Goal: Information Seeking & Learning: Learn about a topic

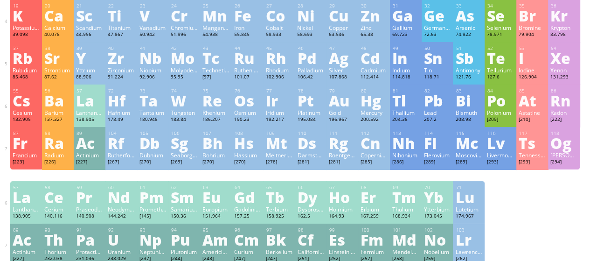
scroll to position [187, 0]
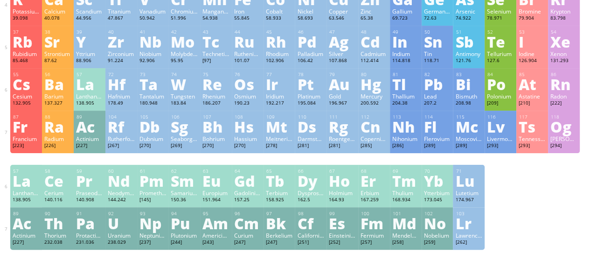
click at [300, 121] on div "110 Ds Darmstadtium [281] +2, +4, +6 +2, +4, +6 N/A N/A N/A [Rn]7s 1 5f 14 6d 9" at bounding box center [311, 132] width 32 height 42
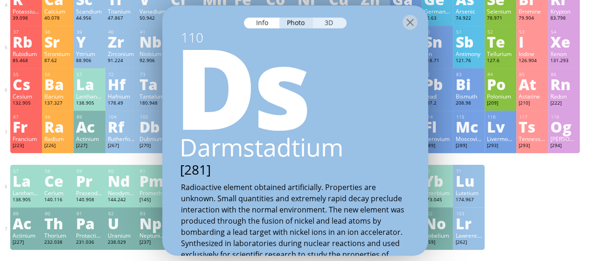
click at [336, 21] on div "3D" at bounding box center [330, 22] width 34 height 11
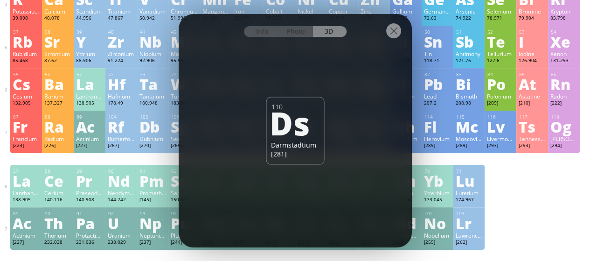
drag, startPoint x: 174, startPoint y: 49, endPoint x: 166, endPoint y: 48, distance: 8.1
click at [172, 49] on div "42 Mo Molybdenum 95.95 −4, −2, −1, 0, +1, +2, +3, +4, +5, +6 −4, −2, −1, 0, +1,…" at bounding box center [184, 47] width 32 height 42
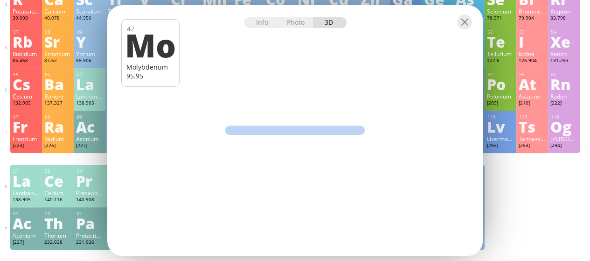
click at [166, 48] on div "Mo" at bounding box center [149, 45] width 48 height 32
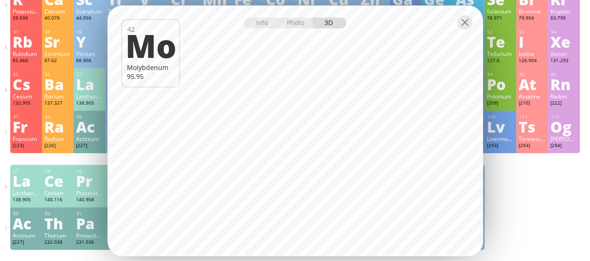
click at [55, 57] on div "Strontium" at bounding box center [57, 53] width 27 height 7
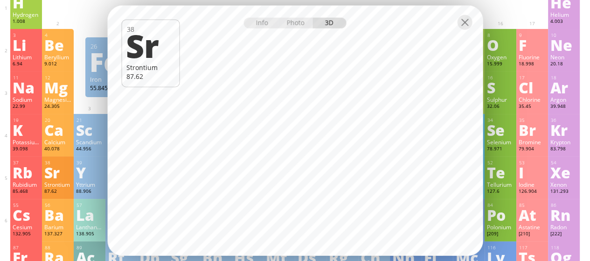
scroll to position [0, 0]
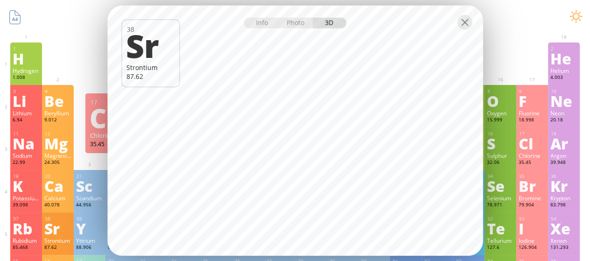
click at [523, 153] on div "17 Cl Chlorine 35.45 −1, +1, +2, +3, +4, +5, +6, +7 −1, +1, +2, +3, +4, +5, +6,…" at bounding box center [533, 148] width 32 height 42
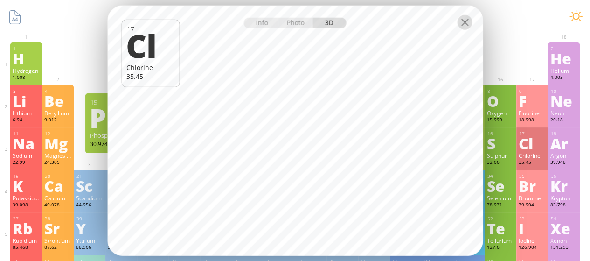
click at [463, 24] on div at bounding box center [464, 21] width 15 height 15
click at [513, 155] on div "Sulphur" at bounding box center [500, 155] width 27 height 7
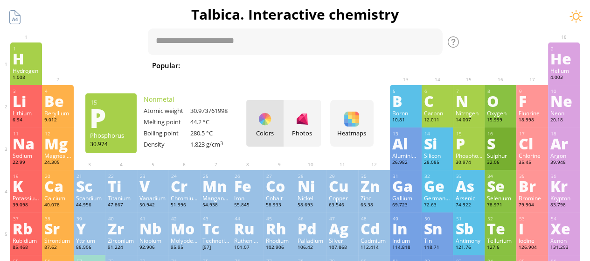
click at [468, 156] on div "Phosphorus" at bounding box center [468, 155] width 27 height 7
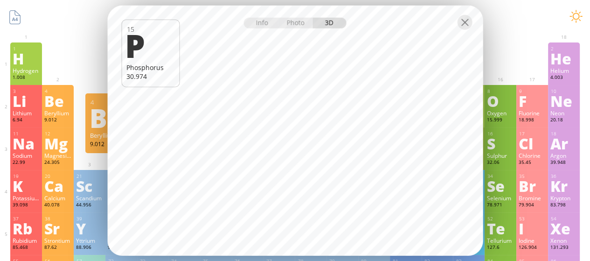
click at [55, 106] on div "Be" at bounding box center [57, 100] width 27 height 15
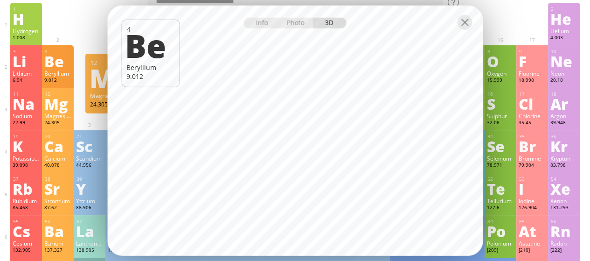
scroll to position [93, 0]
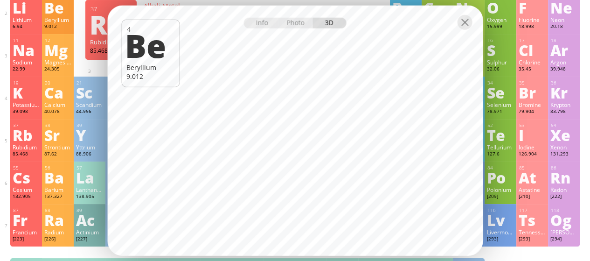
click at [18, 129] on div "Rb" at bounding box center [26, 134] width 27 height 15
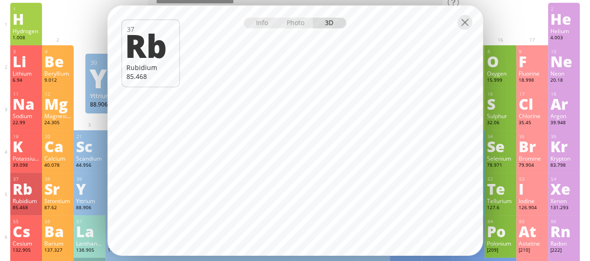
scroll to position [0, 0]
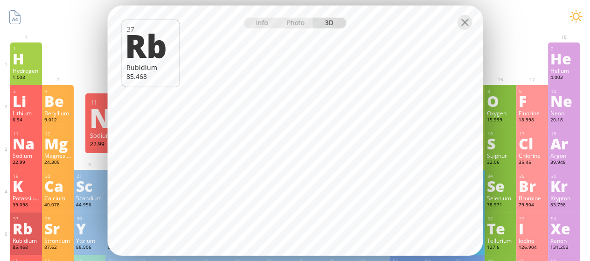
click at [13, 140] on div "Na" at bounding box center [26, 143] width 27 height 15
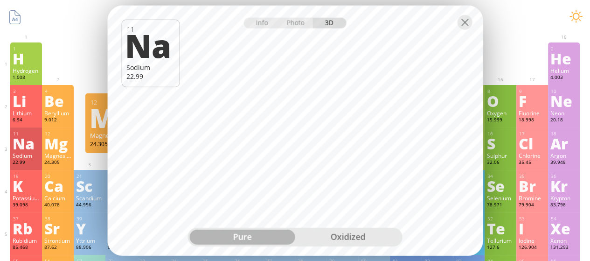
click at [357, 231] on div "oxidized" at bounding box center [347, 237] width 105 height 15
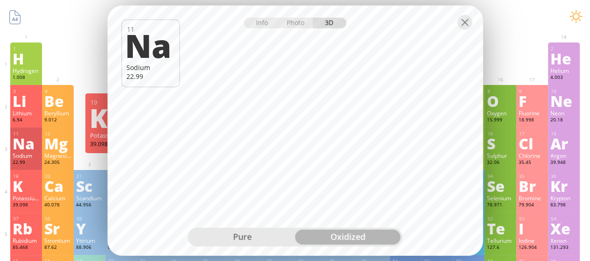
click at [34, 180] on div "K" at bounding box center [26, 185] width 27 height 15
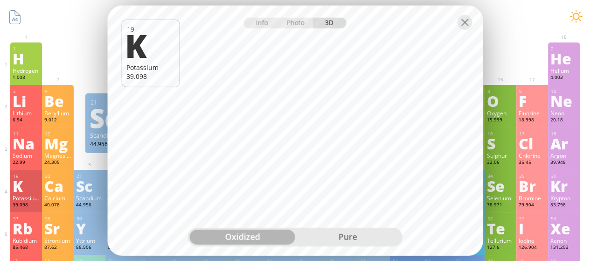
click at [340, 233] on div "pure" at bounding box center [347, 237] width 105 height 15
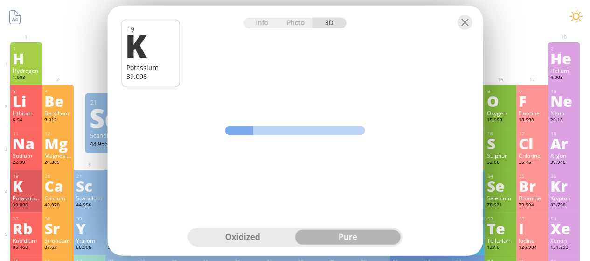
click at [270, 184] on div "Info Photo 3D Info Photo 3D 19 K Potassium 39.098 pure oxidized pure pure oxidi…" at bounding box center [295, 130] width 376 height 251
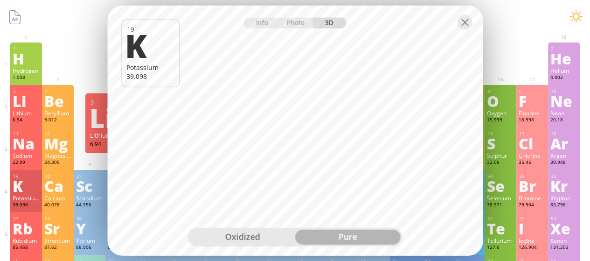
click at [18, 120] on div "6.94" at bounding box center [26, 120] width 27 height 7
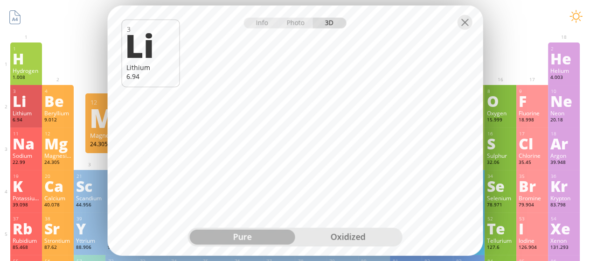
click at [368, 230] on div "oxidized" at bounding box center [347, 237] width 105 height 15
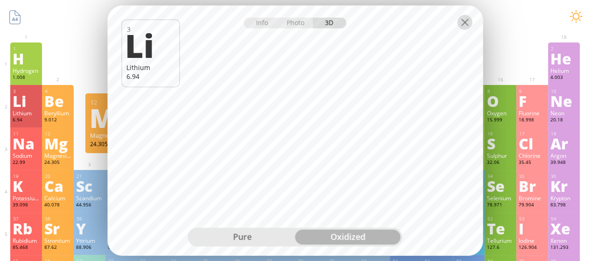
click at [463, 26] on div at bounding box center [464, 21] width 15 height 15
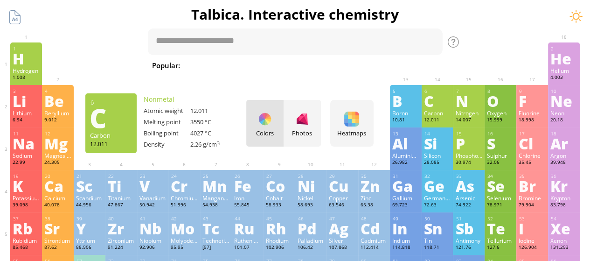
click at [441, 114] on div "Carbon" at bounding box center [437, 112] width 27 height 7
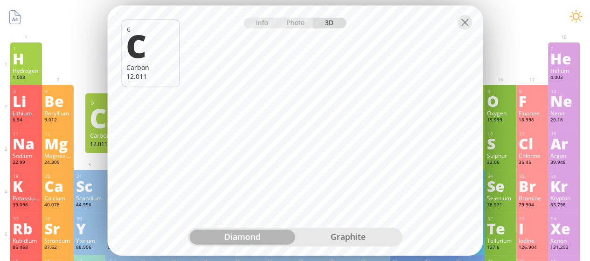
click at [328, 233] on div "graphite" at bounding box center [347, 237] width 105 height 15
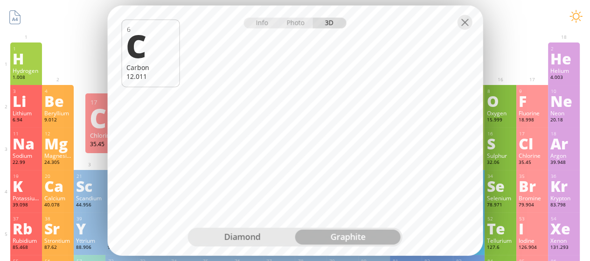
click at [532, 161] on div "35.45" at bounding box center [532, 162] width 27 height 7
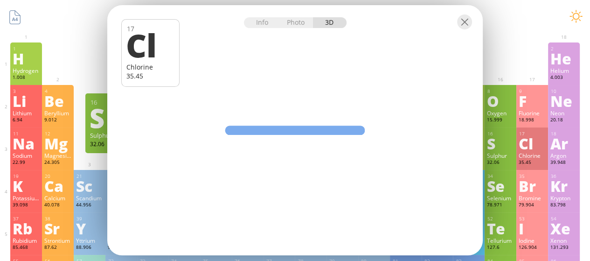
click at [500, 151] on div "S" at bounding box center [500, 143] width 27 height 15
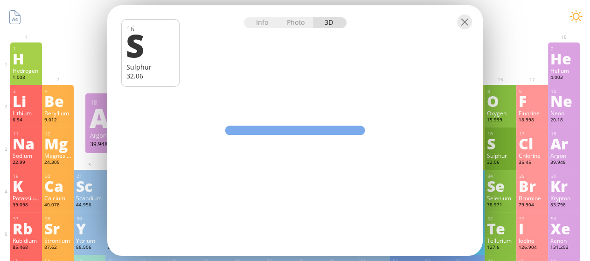
click at [568, 151] on div "Ar" at bounding box center [564, 143] width 27 height 15
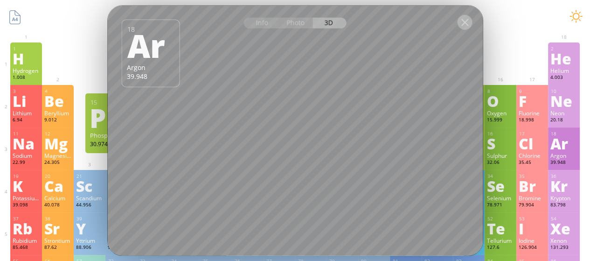
click at [465, 22] on div at bounding box center [464, 21] width 15 height 15
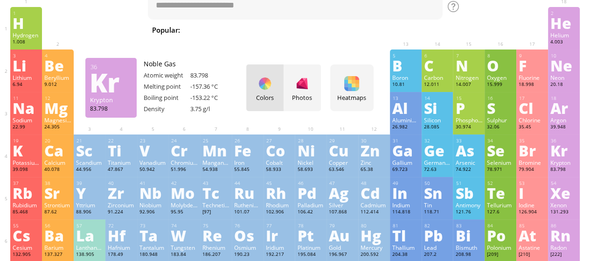
scroll to position [93, 0]
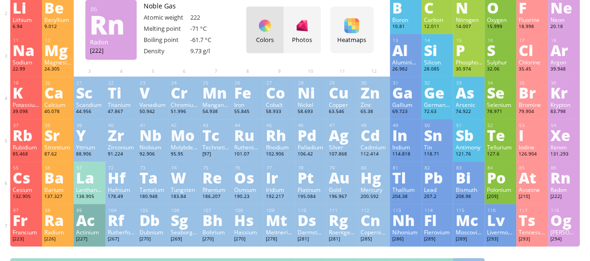
click at [556, 186] on div "86 Rn Radon [222] +2, +6 +2, +6 -71 °C -61.7 °C 9.73 g/l [Xe]6s 2 4f 14 5d 10 6…" at bounding box center [564, 182] width 32 height 42
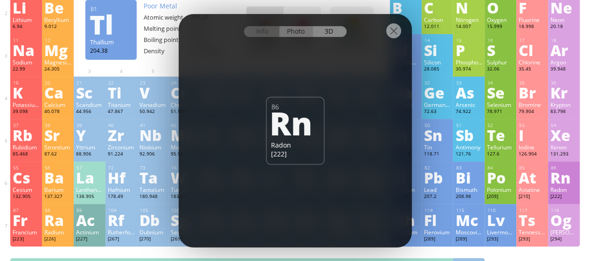
click at [298, 31] on div "Photo" at bounding box center [297, 31] width 34 height 11
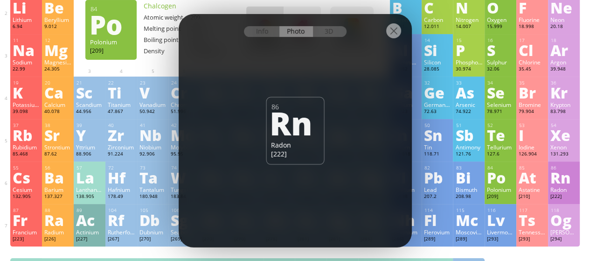
click at [502, 183] on div "Po" at bounding box center [500, 177] width 27 height 15
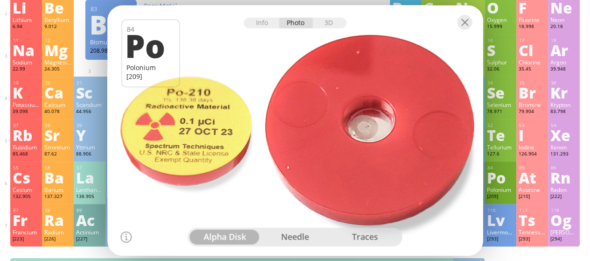
click at [370, 235] on div "traces" at bounding box center [365, 237] width 70 height 15
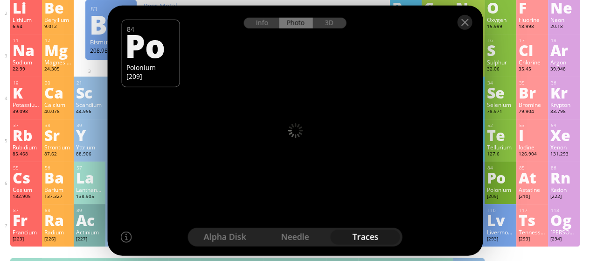
click at [296, 235] on div "needle" at bounding box center [295, 237] width 70 height 15
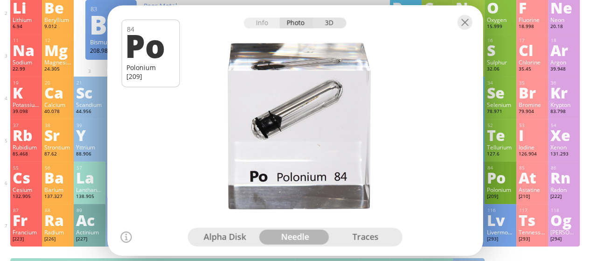
click at [315, 24] on div "3D" at bounding box center [330, 22] width 34 height 11
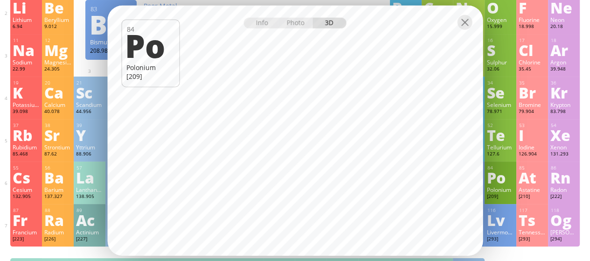
click at [466, 31] on div at bounding box center [295, 21] width 376 height 33
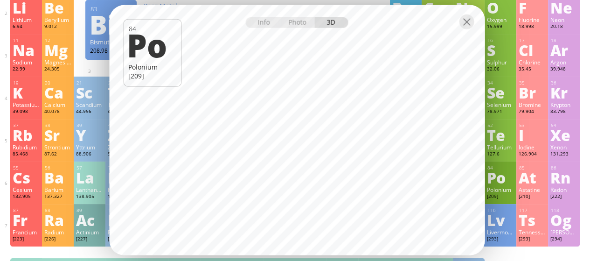
click at [466, 31] on div at bounding box center [297, 21] width 376 height 33
click at [546, 190] on div "Astatine" at bounding box center [532, 189] width 27 height 7
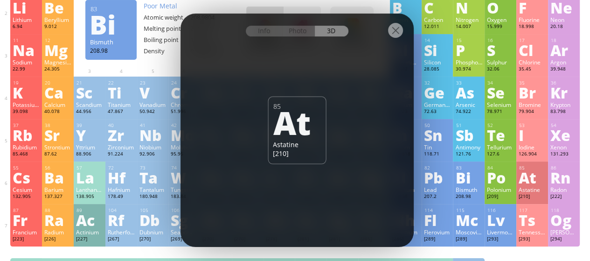
click at [469, 190] on div "Bismuth" at bounding box center [468, 189] width 27 height 7
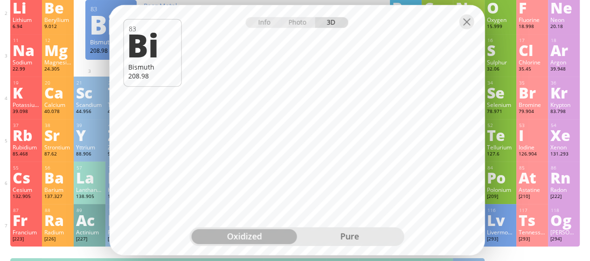
click at [353, 233] on div "pure" at bounding box center [349, 236] width 105 height 15
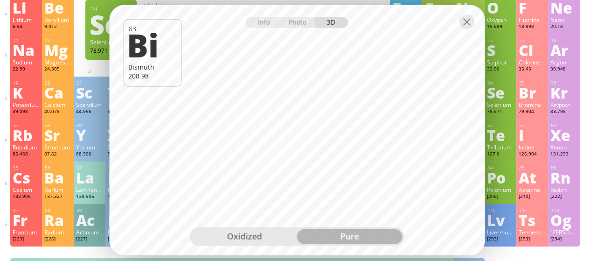
click at [514, 83] on div "34" at bounding box center [501, 83] width 27 height 6
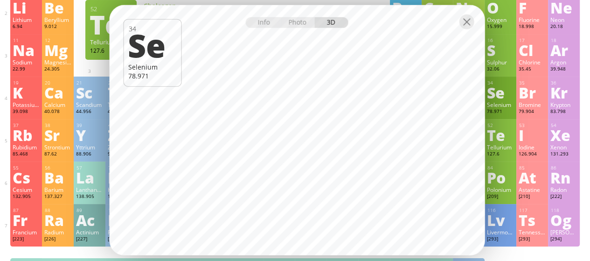
click at [504, 140] on div "Te" at bounding box center [500, 134] width 27 height 15
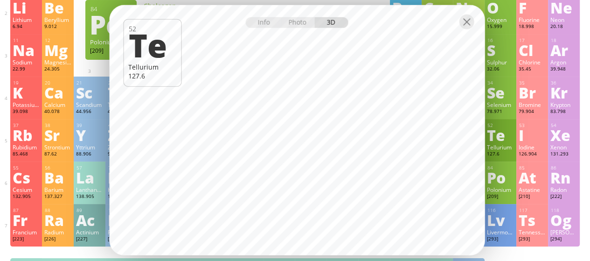
click at [504, 197] on div "[209]" at bounding box center [500, 196] width 27 height 7
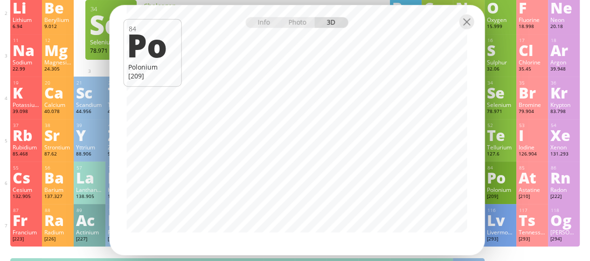
click at [511, 100] on div "Se" at bounding box center [500, 92] width 27 height 15
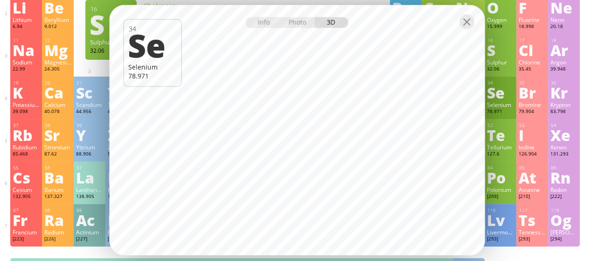
scroll to position [47, 0]
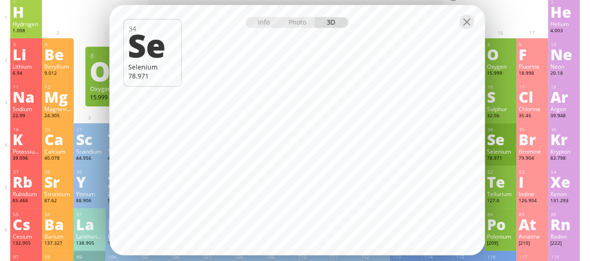
click at [512, 57] on div "O" at bounding box center [500, 54] width 27 height 15
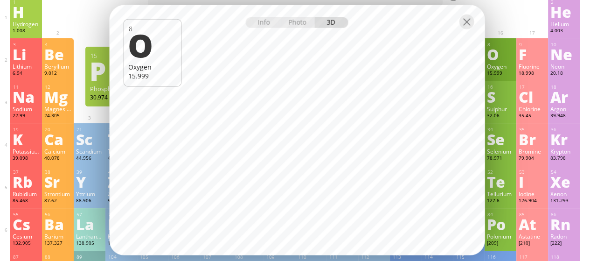
scroll to position [0, 0]
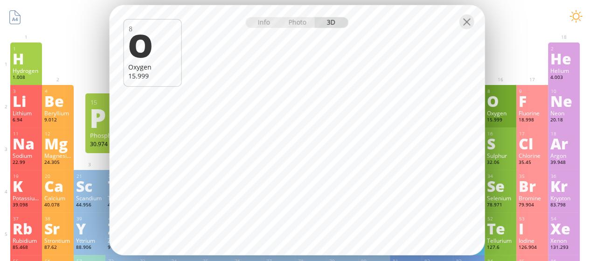
click at [465, 23] on div at bounding box center [466, 21] width 15 height 15
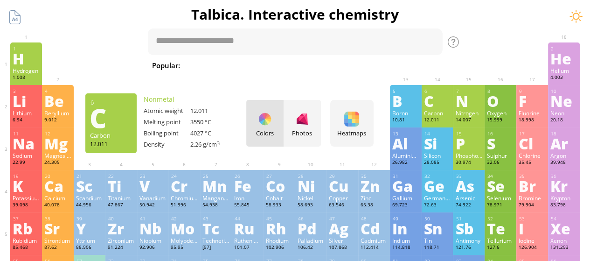
click at [429, 118] on div "12.011" at bounding box center [437, 120] width 27 height 7
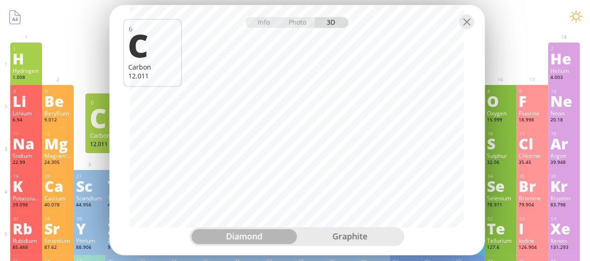
click at [457, 22] on div at bounding box center [297, 21] width 376 height 33
click at [465, 22] on div at bounding box center [466, 21] width 15 height 15
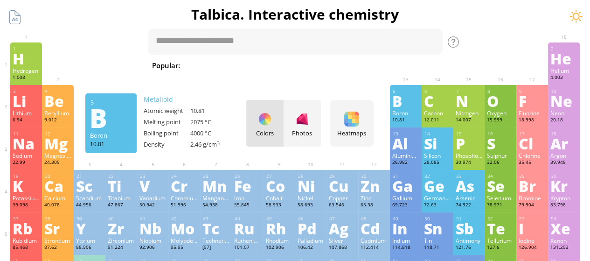
click at [413, 104] on div "B" at bounding box center [405, 100] width 27 height 15
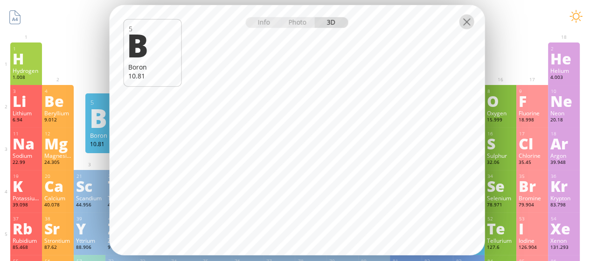
click at [467, 21] on div at bounding box center [466, 21] width 15 height 15
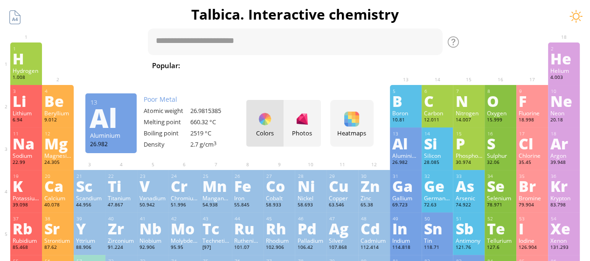
click at [412, 151] on div "Al" at bounding box center [405, 143] width 27 height 15
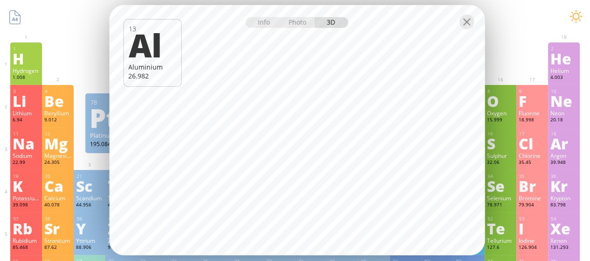
click at [306, 29] on div at bounding box center [297, 21] width 376 height 33
click at [301, 24] on div "Photo" at bounding box center [298, 22] width 34 height 11
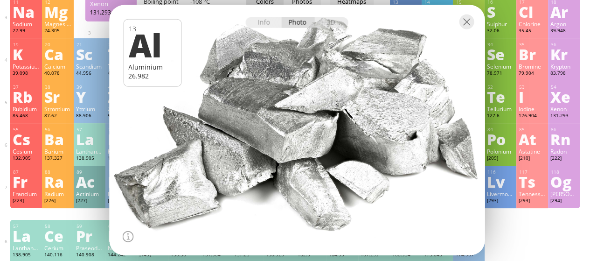
scroll to position [140, 0]
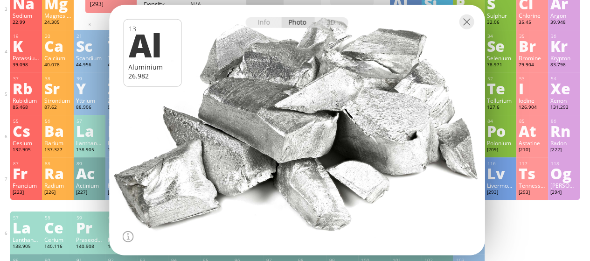
click at [539, 169] on div "Ts" at bounding box center [532, 173] width 27 height 15
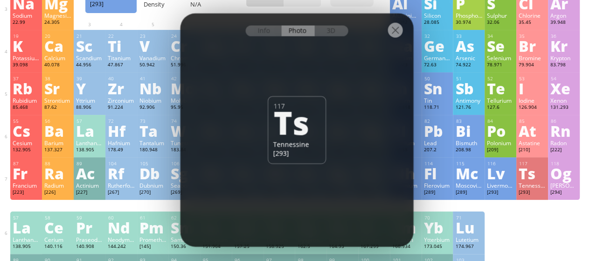
click at [505, 189] on div "Livermorium" at bounding box center [500, 185] width 27 height 7
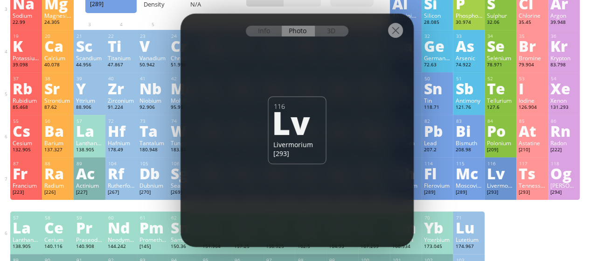
click at [461, 189] on div "Moscovium" at bounding box center [468, 185] width 27 height 7
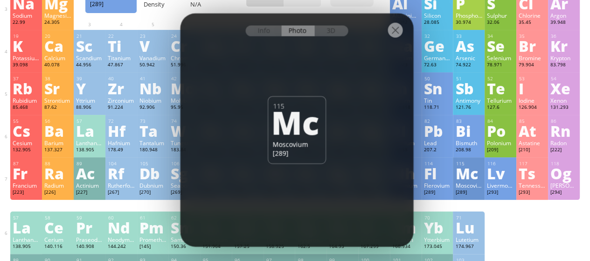
click at [442, 189] on div "Flerovium" at bounding box center [437, 185] width 27 height 7
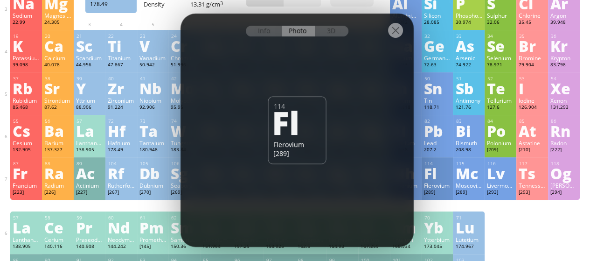
click at [125, 149] on div "178.49" at bounding box center [121, 150] width 27 height 7
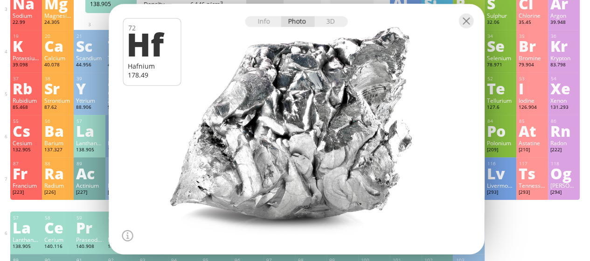
click at [339, 29] on div at bounding box center [297, 20] width 376 height 33
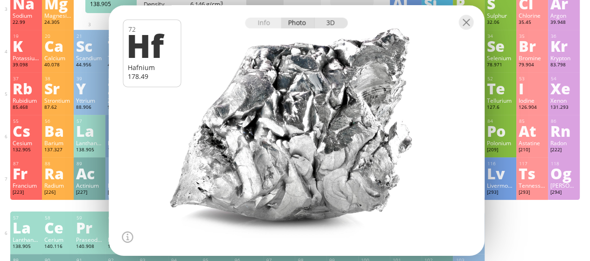
click at [332, 24] on div "3D" at bounding box center [332, 22] width 34 height 11
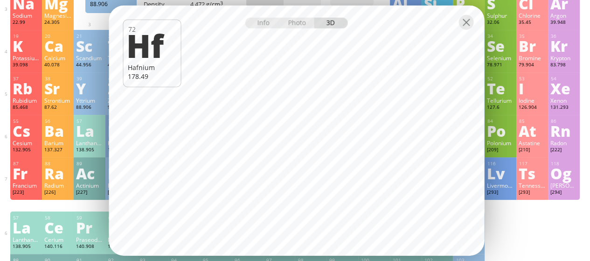
click at [97, 96] on div "Y" at bounding box center [89, 88] width 27 height 15
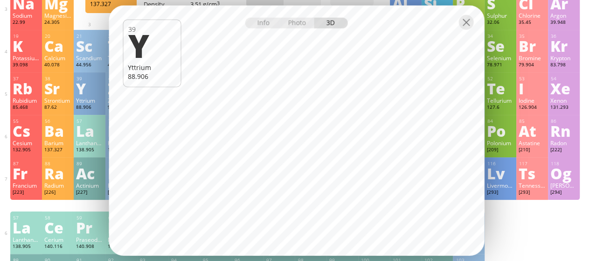
click at [52, 151] on div "137.327" at bounding box center [57, 150] width 27 height 7
